Goal: Task Accomplishment & Management: Manage account settings

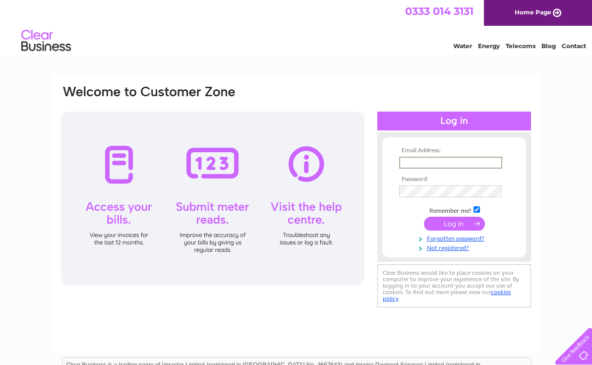
type input "Ardgaygarage@hotmail.com"
click at [454, 224] on input "submit" at bounding box center [454, 224] width 61 height 14
click at [437, 226] on input "submit" at bounding box center [454, 223] width 61 height 14
click at [450, 225] on input "submit" at bounding box center [454, 223] width 61 height 14
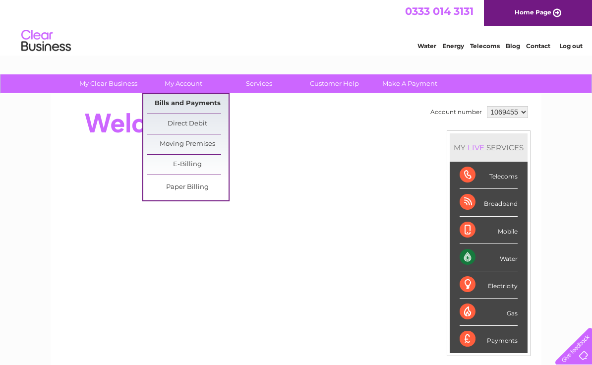
click at [183, 103] on link "Bills and Payments" at bounding box center [188, 104] width 82 height 20
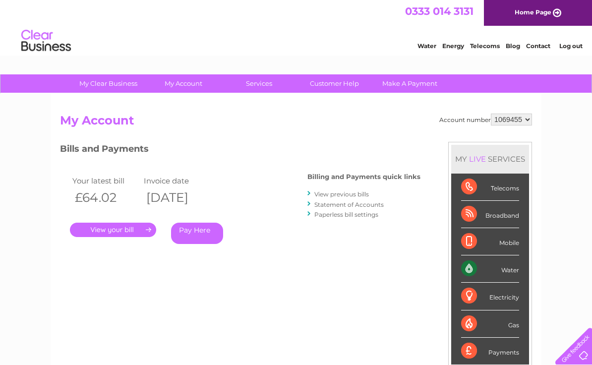
click at [139, 231] on link "." at bounding box center [113, 230] width 86 height 14
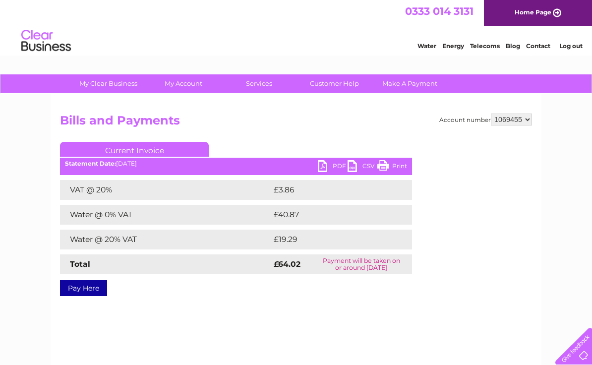
click at [325, 168] on link "PDF" at bounding box center [333, 167] width 30 height 14
